Goal: Task Accomplishment & Management: Use online tool/utility

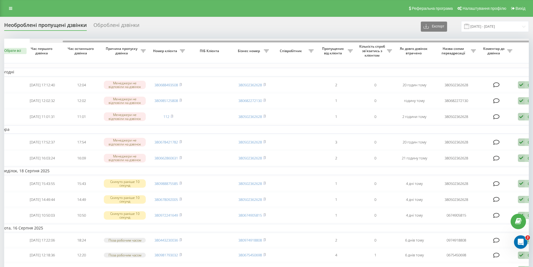
scroll to position [0, 35]
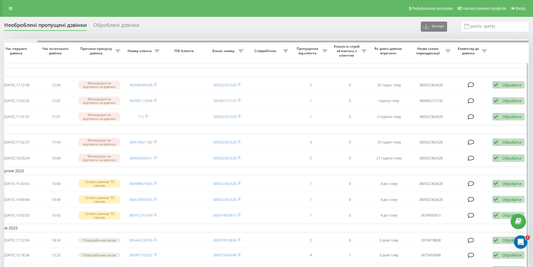
drag, startPoint x: 301, startPoint y: 41, endPoint x: 392, endPoint y: 46, distance: 91.6
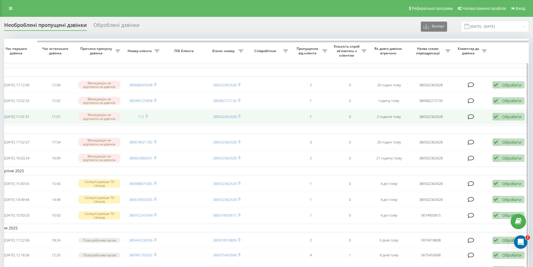
click at [506, 119] on div "Обробити" at bounding box center [511, 116] width 19 height 5
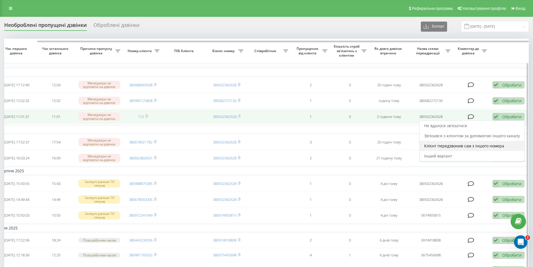
click at [448, 148] on span "Клієнт передзвонив сам з іншого номера" at bounding box center [464, 145] width 80 height 5
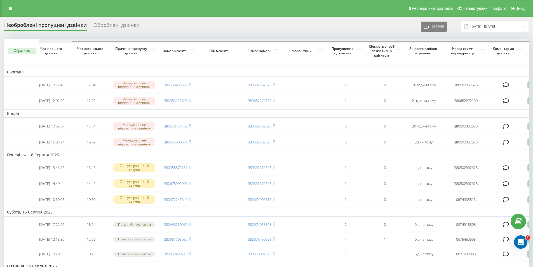
scroll to position [0, 35]
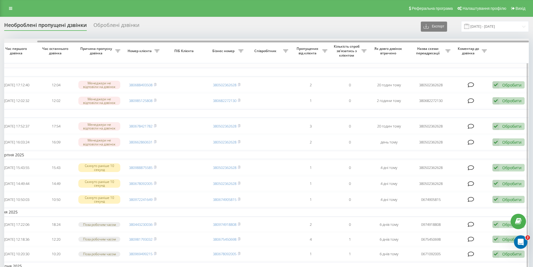
drag, startPoint x: 442, startPoint y: 40, endPoint x: 479, endPoint y: 39, distance: 36.9
click at [479, 39] on div at bounding box center [266, 41] width 524 height 4
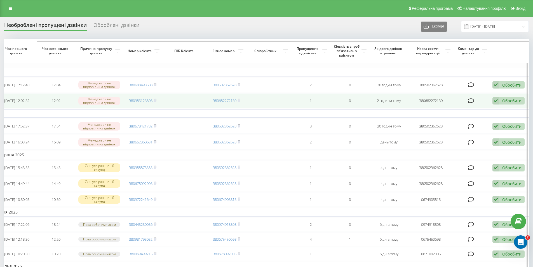
click at [507, 102] on div "Обробити" at bounding box center [511, 100] width 19 height 5
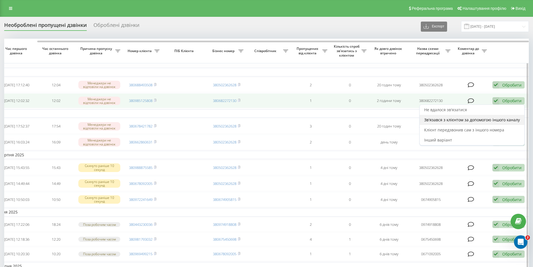
click at [440, 121] on span "Зв'язався з клієнтом за допомогою іншого каналу" at bounding box center [472, 119] width 96 height 5
